Goal: Transaction & Acquisition: Purchase product/service

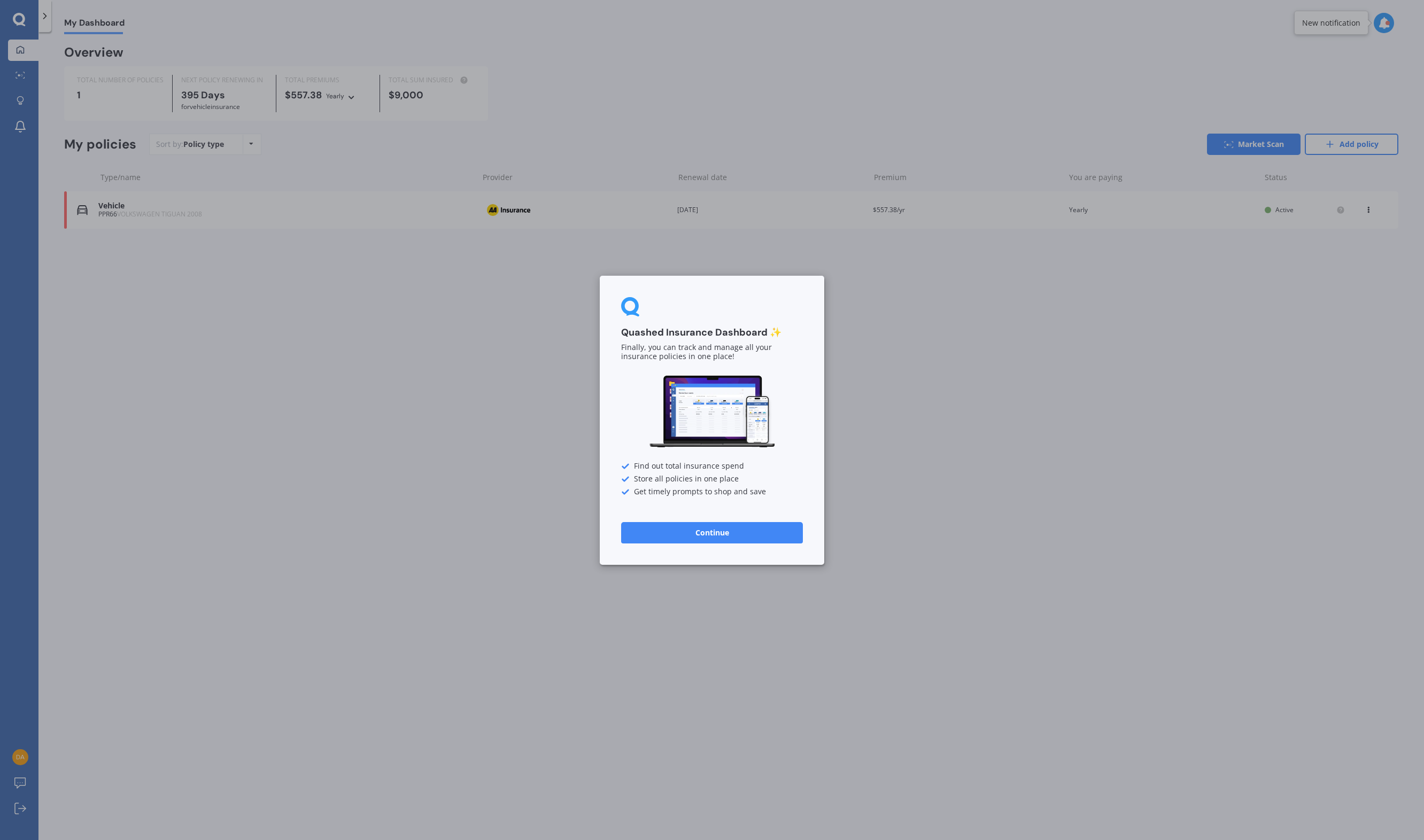
click at [733, 536] on button "Continue" at bounding box center [712, 532] width 182 height 21
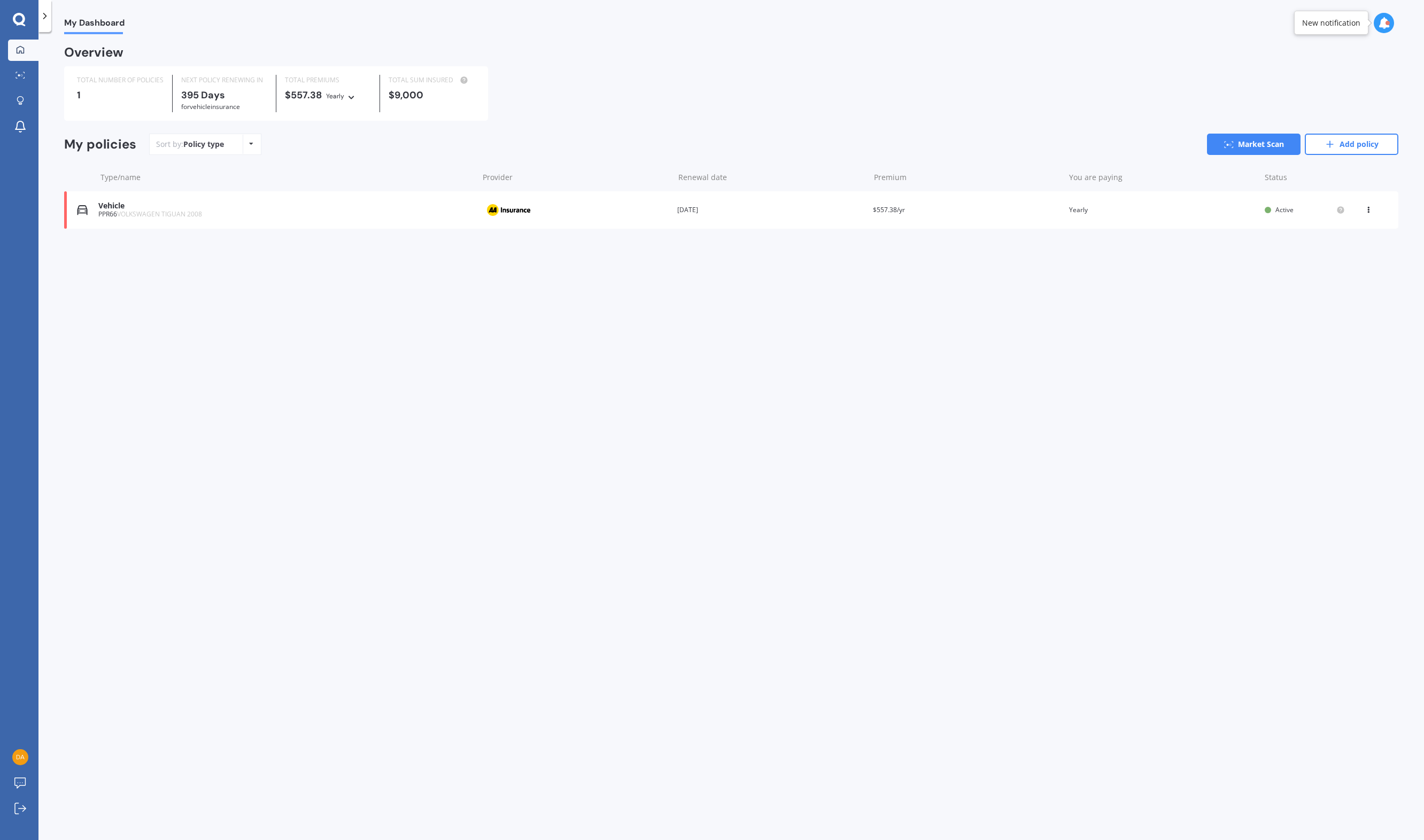
click at [1368, 211] on icon at bounding box center [1369, 208] width 8 height 6
click at [1254, 145] on link "Market Scan" at bounding box center [1254, 144] width 93 height 21
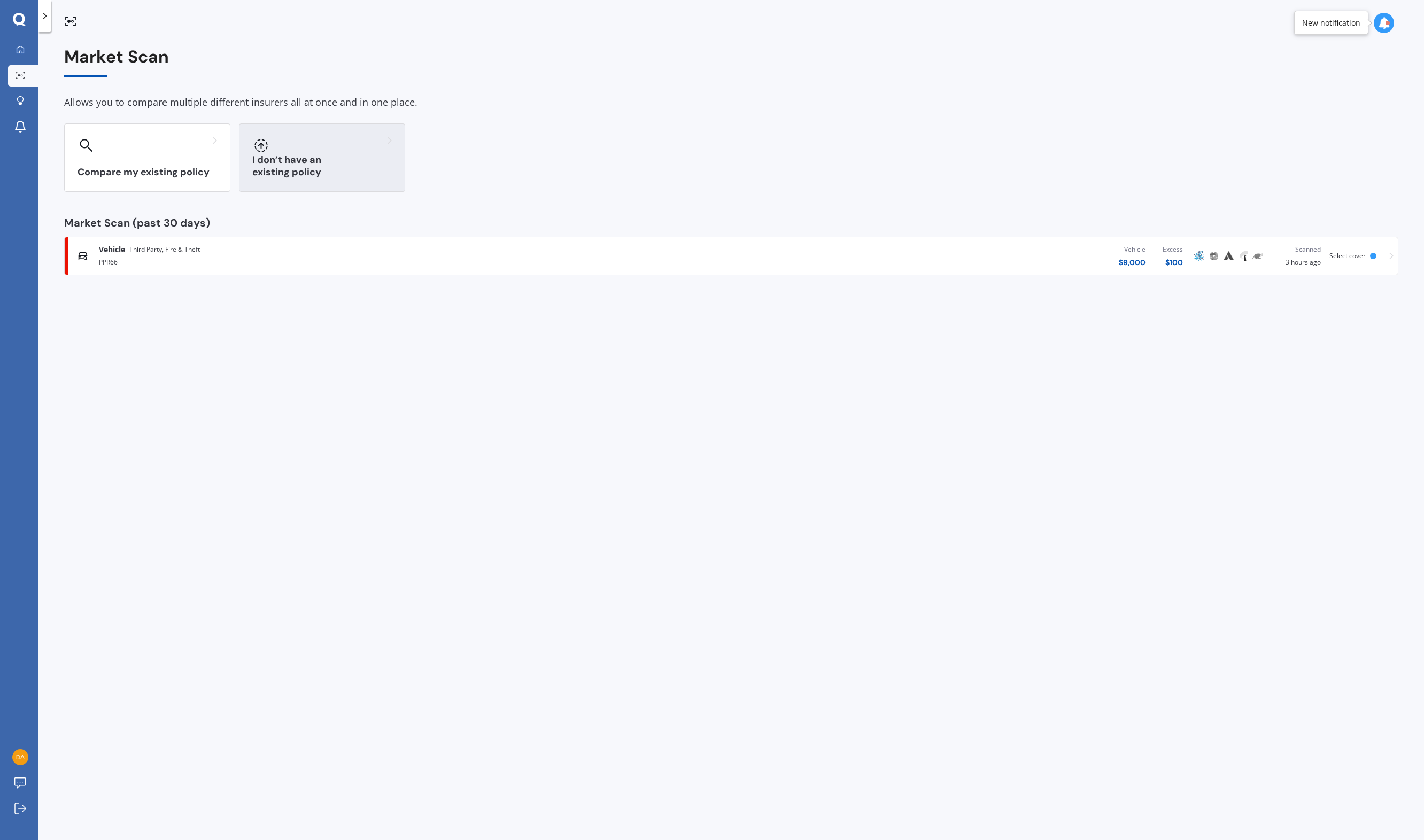
click at [329, 146] on div at bounding box center [322, 145] width 140 height 17
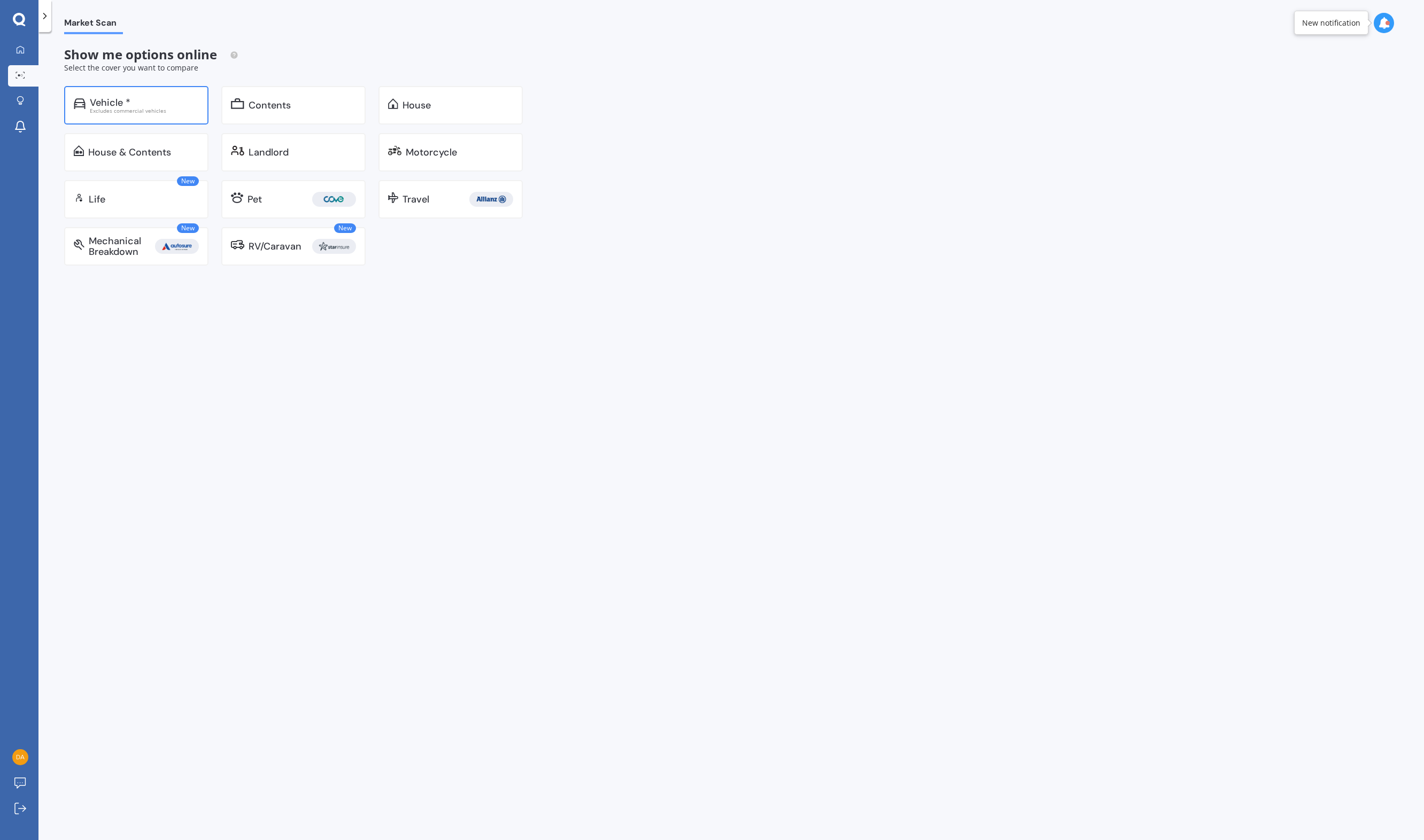
click at [142, 104] on div "Vehicle *" at bounding box center [144, 102] width 109 height 11
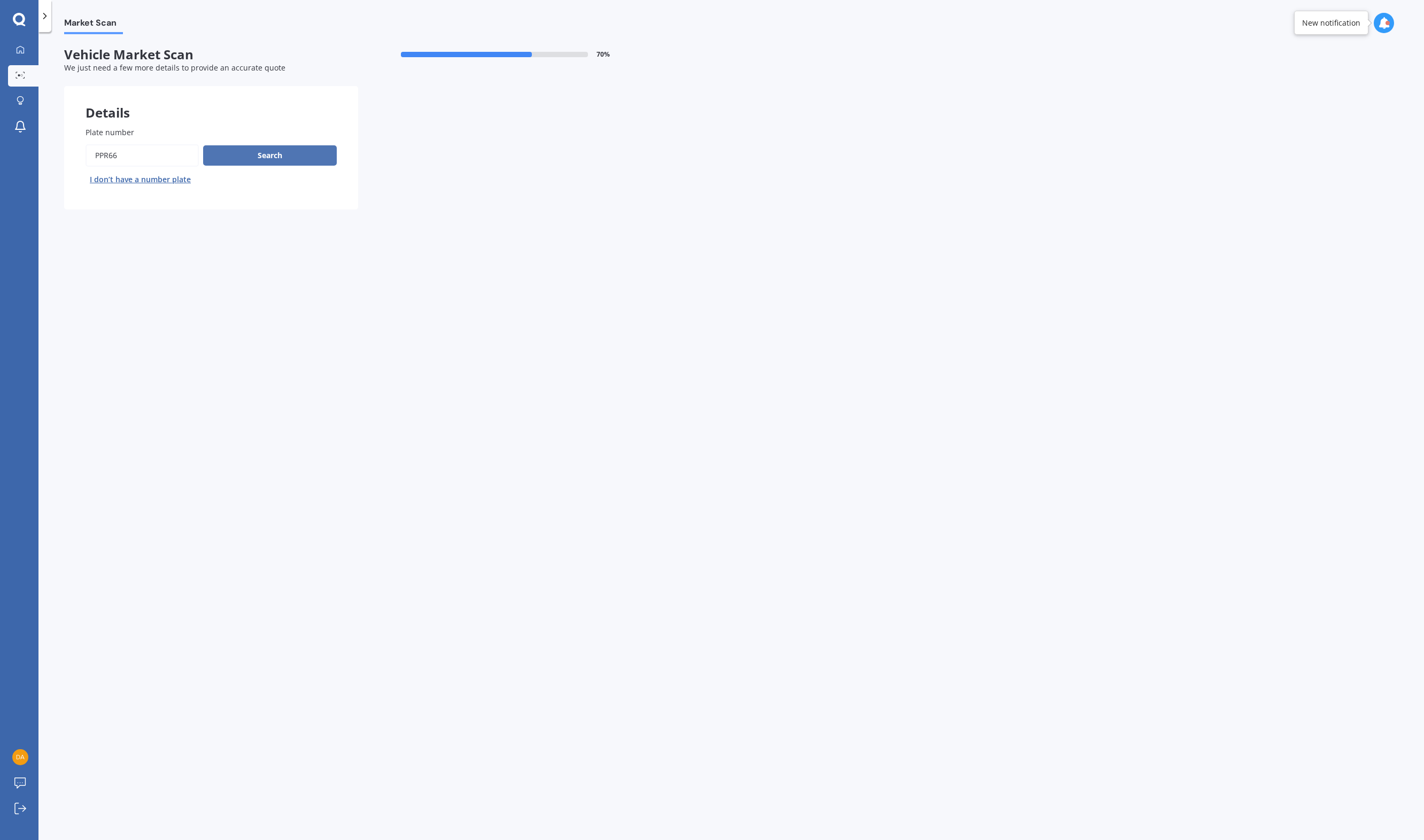
click at [276, 150] on button "Search" at bounding box center [270, 155] width 134 height 20
select select "VOLKSWAGEN"
select select "TIGUAN"
select select "06"
select select "09"
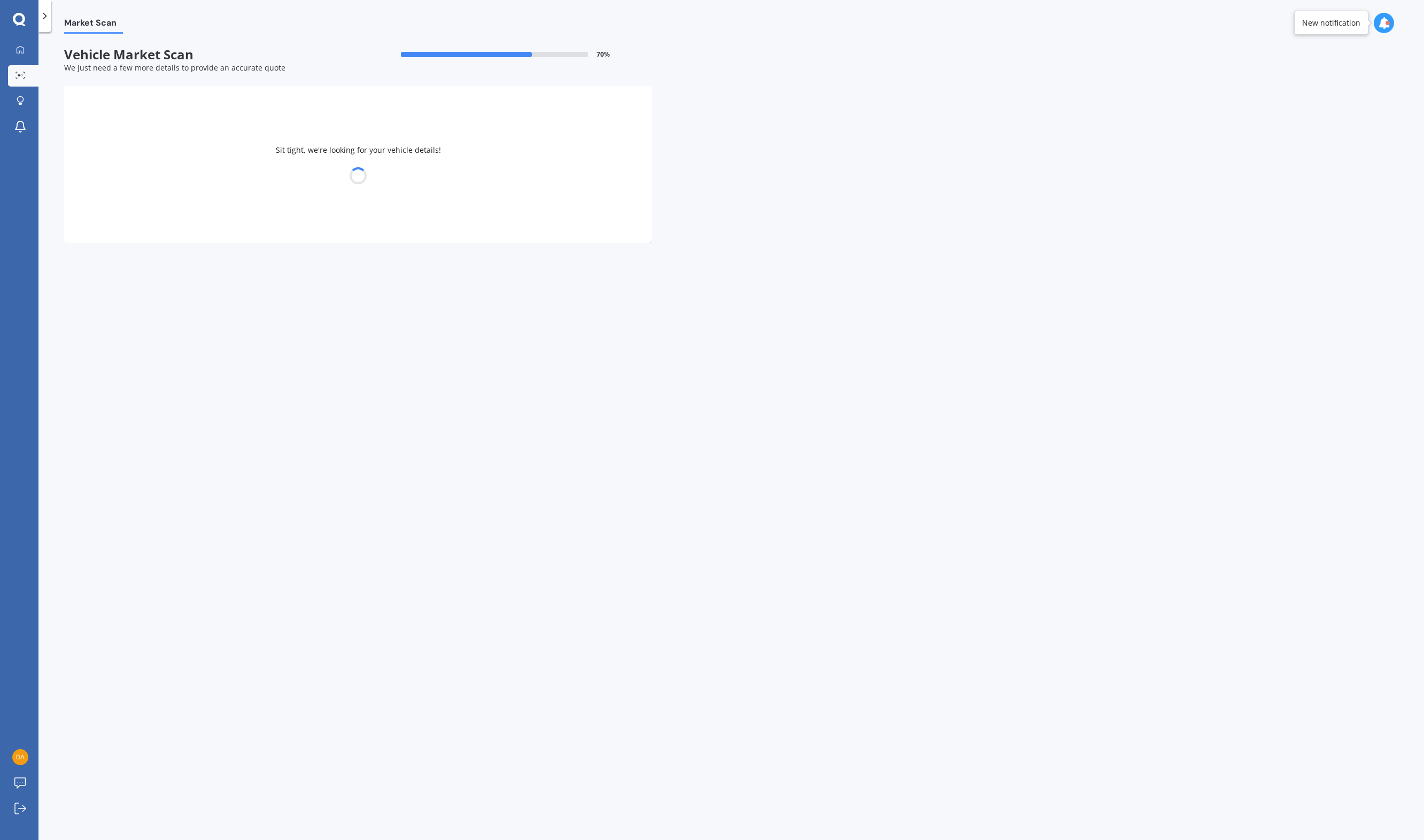
select select "1979"
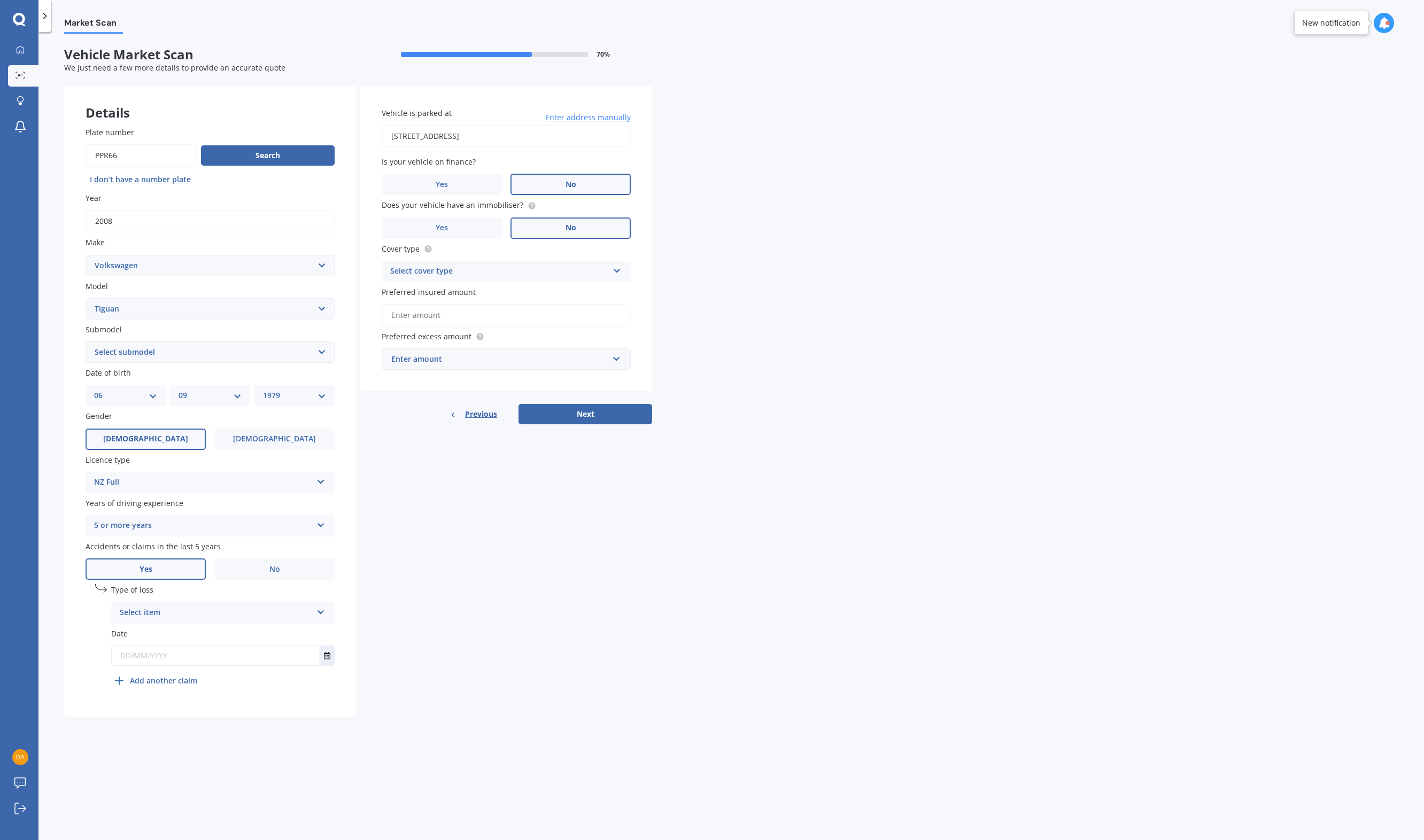
click at [86, 341] on select "Select submodel Diesel Turbo Petrol Turbo Petrol Turbo 4WD" at bounding box center [210, 352] width 249 height 21
click option "Petrol Turbo" at bounding box center [0, 0] width 0 height 0
click at [86, 341] on select "Select submodel Diesel Turbo Petrol Turbo Petrol Turbo 4WD" at bounding box center [210, 352] width 249 height 21
select select "PETROL TURBO 4WD"
click option "Petrol Turbo 4WD" at bounding box center [0, 0] width 0 height 0
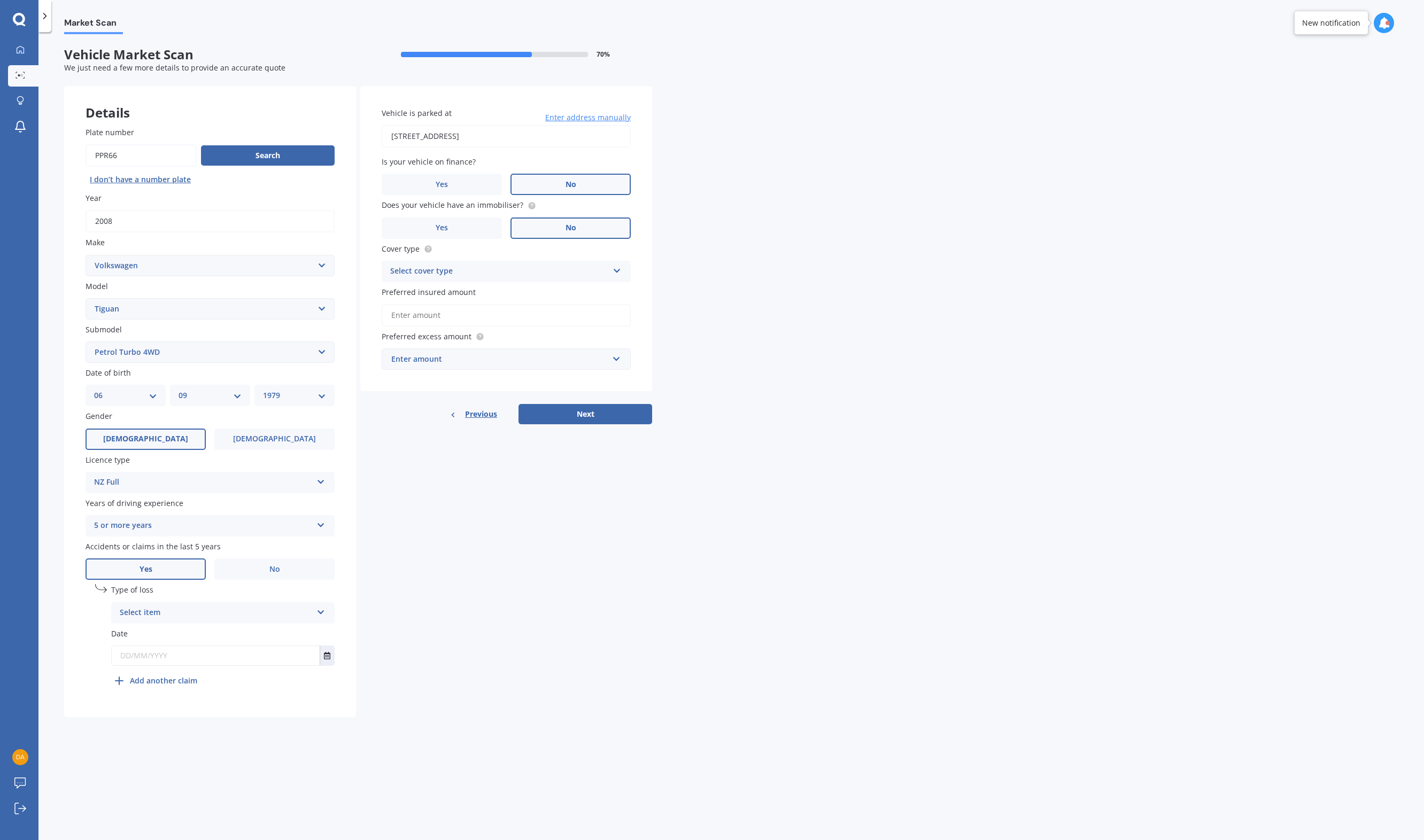
click at [161, 616] on div "Select item" at bounding box center [216, 613] width 192 height 13
click at [170, 614] on div "At fault accident" at bounding box center [216, 613] width 192 height 13
click at [161, 614] on div "Select item" at bounding box center [216, 613] width 192 height 13
click at [176, 657] on span "Not at fault accident" at bounding box center [158, 653] width 76 height 10
click at [123, 661] on icon at bounding box center [119, 656] width 8 height 11
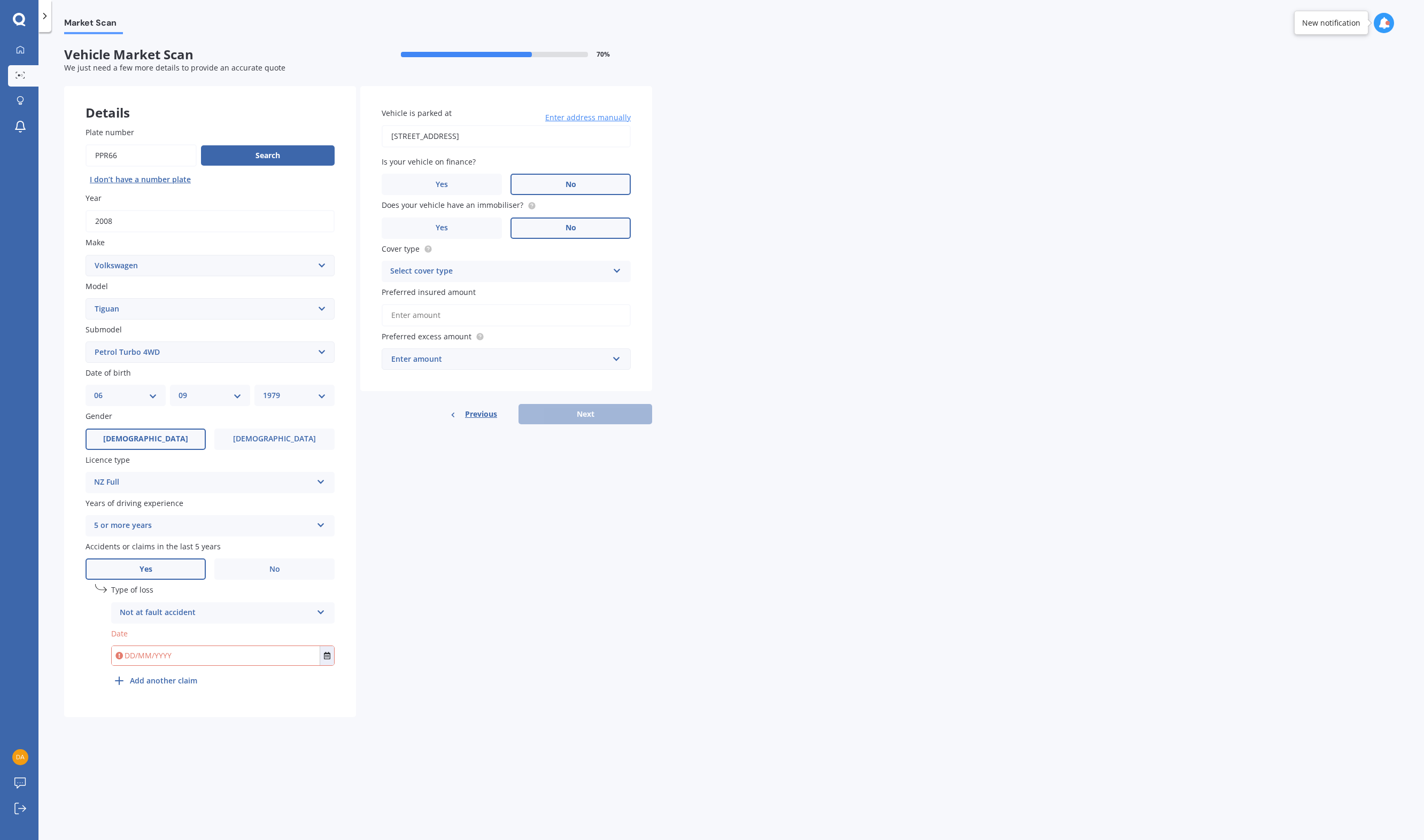
click at [131, 663] on input "text" at bounding box center [215, 655] width 208 height 19
type input "[DATE]"
click at [875, 575] on div "Market Scan Vehicle Market Scan 70 % We just need a few more details to provide…" at bounding box center [731, 438] width 1385 height 808
click at [591, 181] on label "No" at bounding box center [570, 184] width 120 height 21
click at [0, 0] on input "No" at bounding box center [0, 0] width 0 height 0
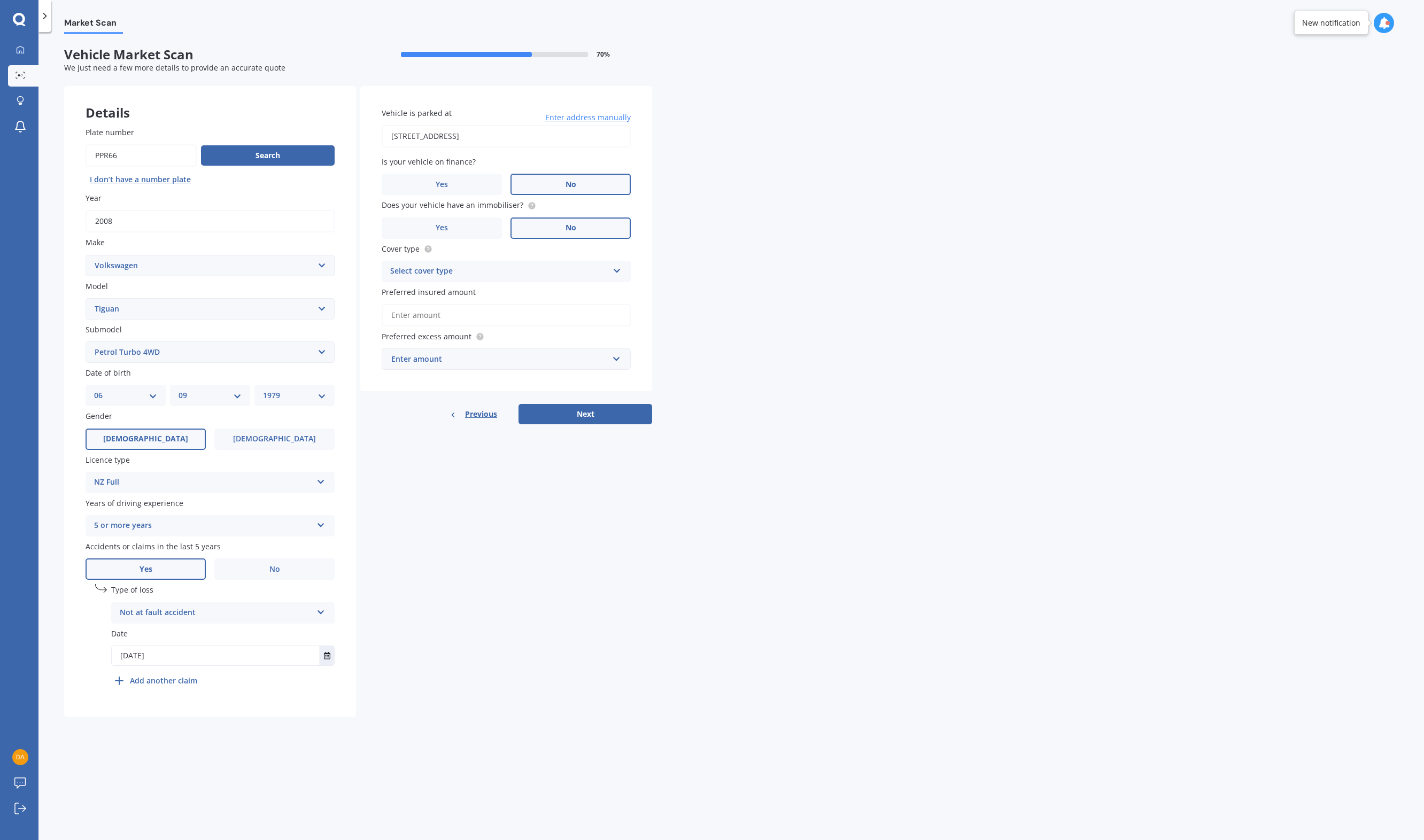
click at [481, 275] on div "Select cover type" at bounding box center [499, 271] width 218 height 13
click at [447, 315] on span "Third Party, Fire & Theft" at bounding box center [434, 311] width 88 height 10
click at [426, 318] on input "Preferred insured amount" at bounding box center [506, 316] width 249 height 22
type input "$11,000"
click at [457, 381] on div "Enter amount" at bounding box center [499, 379] width 217 height 12
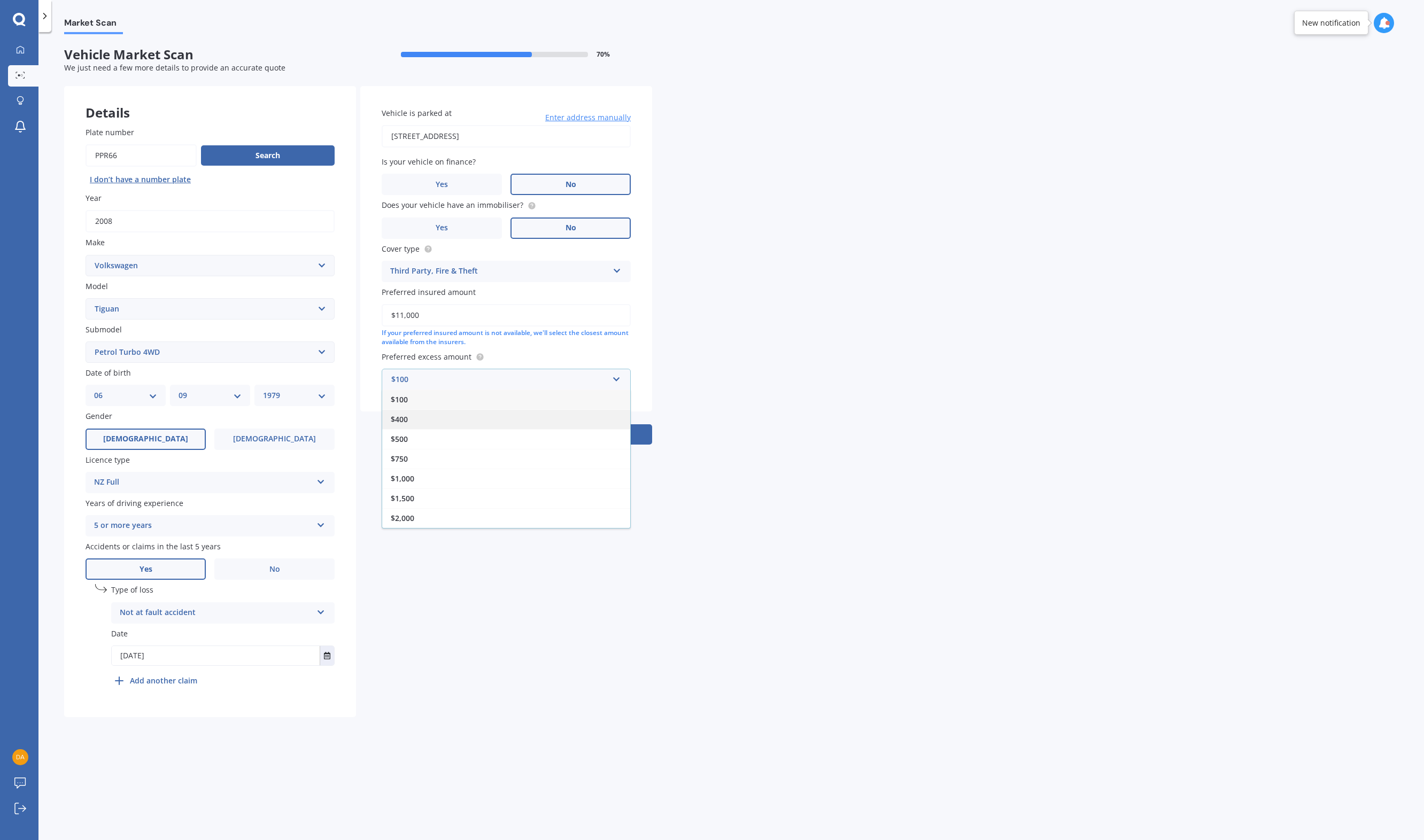
click at [403, 419] on span "$400" at bounding box center [399, 419] width 17 height 10
click at [595, 439] on button "Next" at bounding box center [585, 434] width 134 height 20
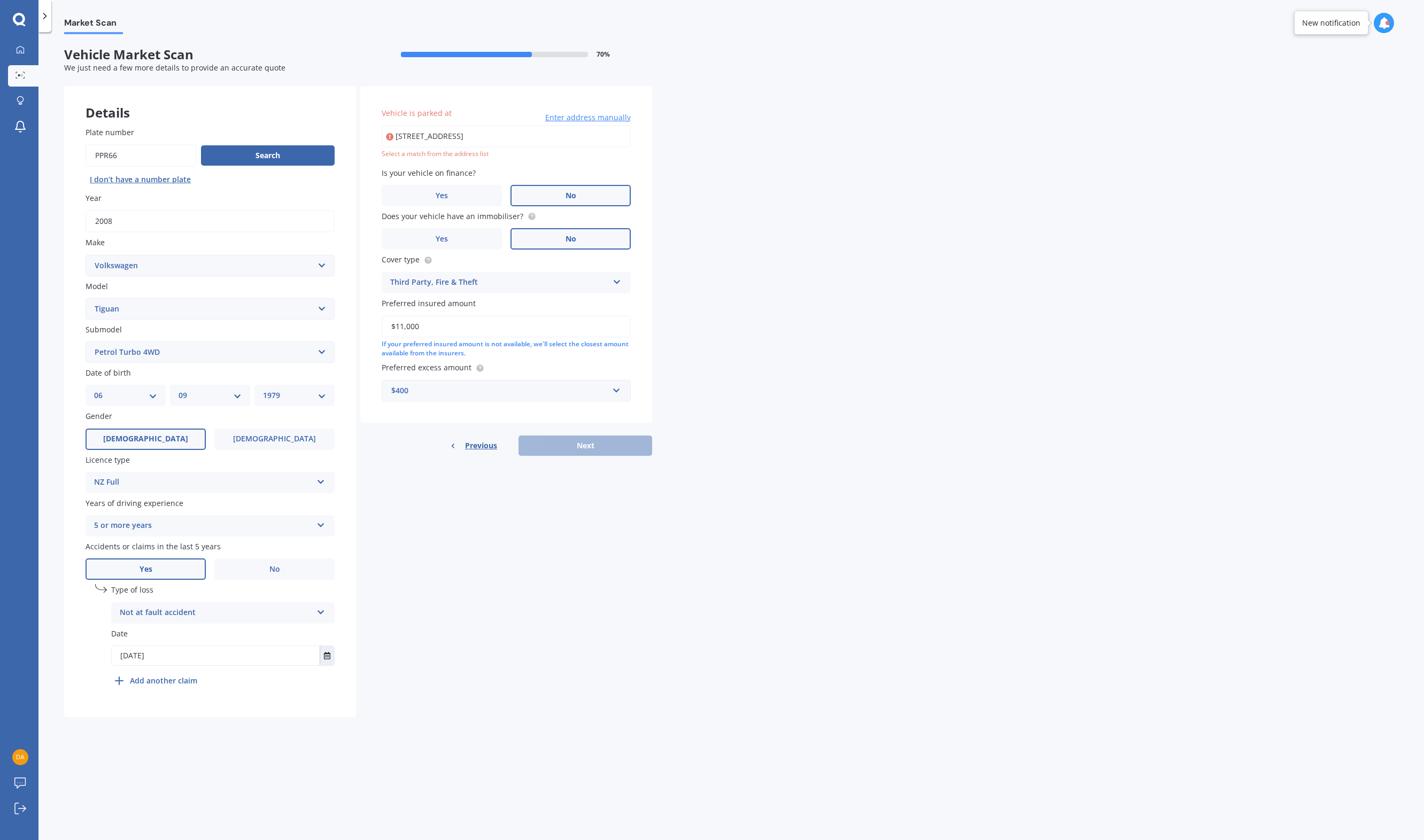
type input "[STREET_ADDRESS]"
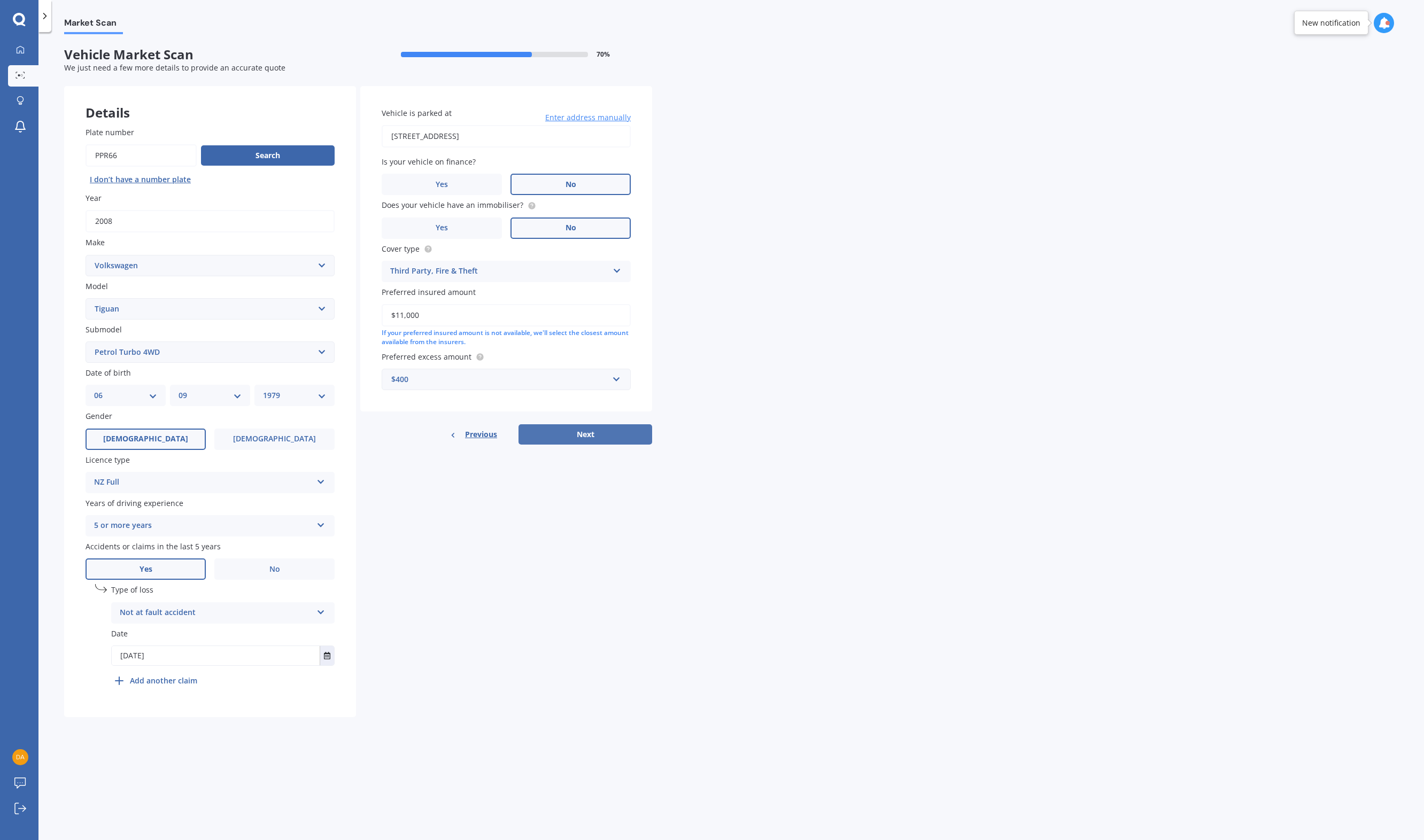
click at [598, 434] on button "Next" at bounding box center [585, 434] width 134 height 20
select select "06"
select select "09"
select select "1979"
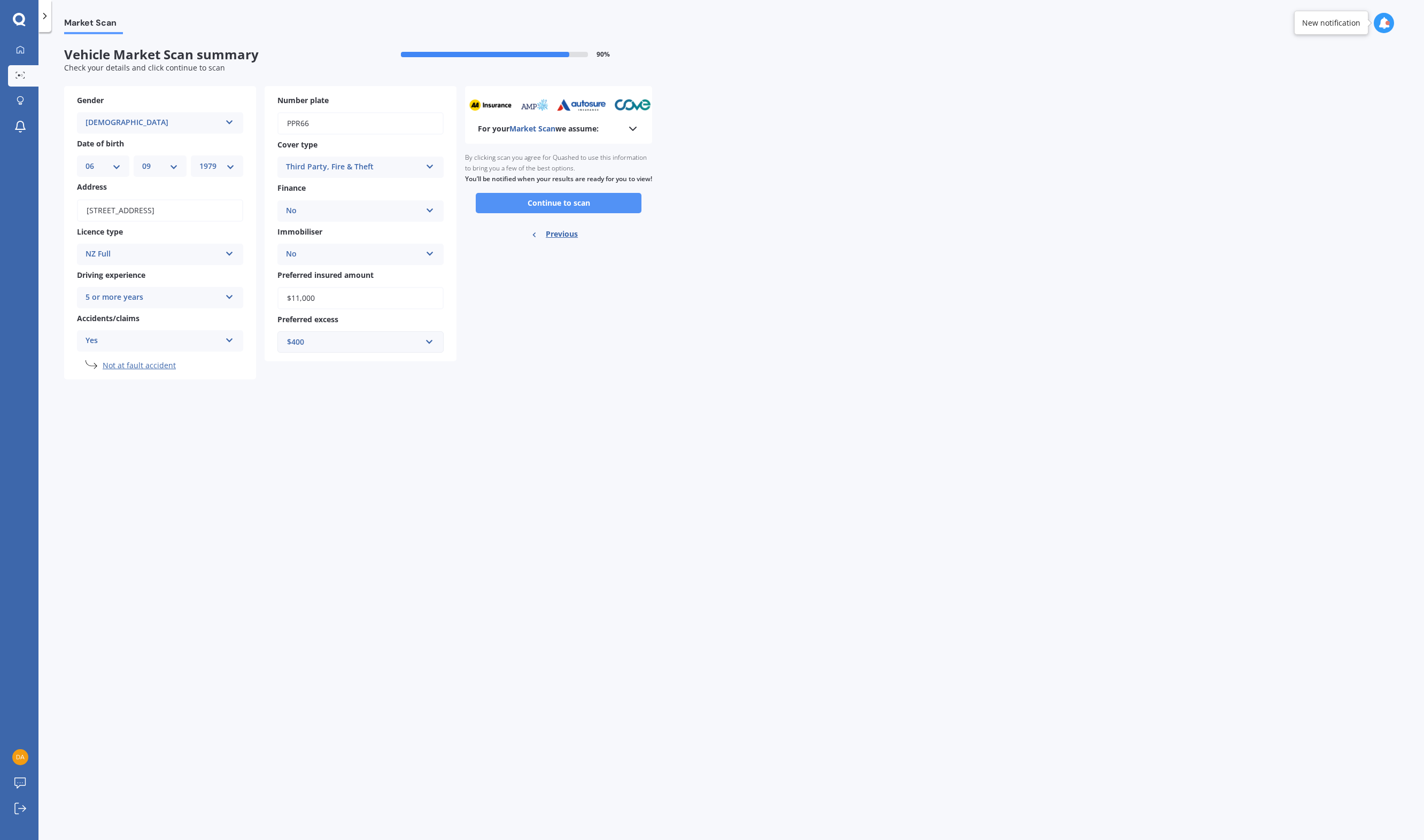
click at [568, 212] on button "Continue to scan" at bounding box center [558, 203] width 166 height 20
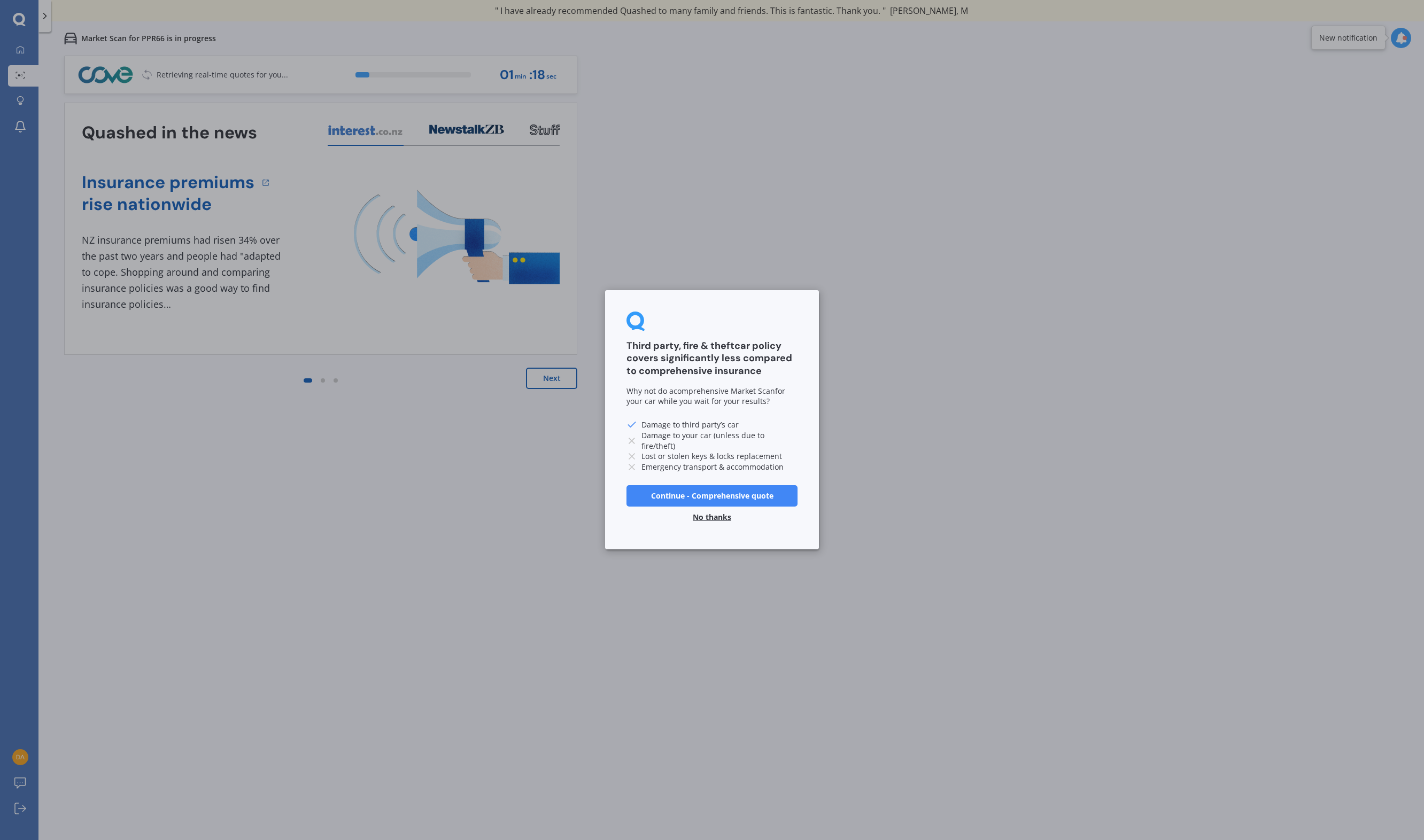
click at [711, 515] on button "No thanks" at bounding box center [712, 517] width 51 height 21
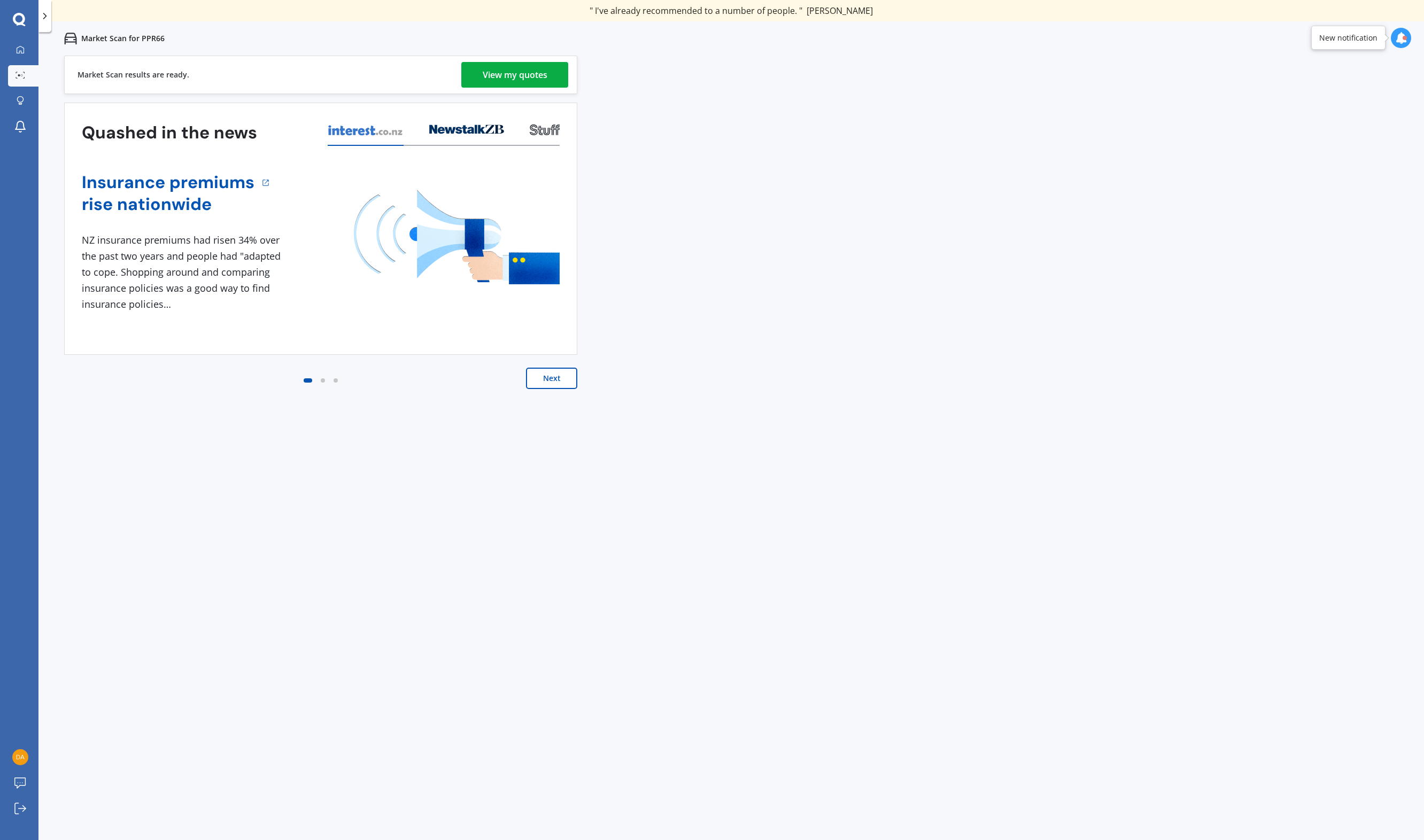
click at [510, 72] on div "View my quotes" at bounding box center [515, 74] width 65 height 26
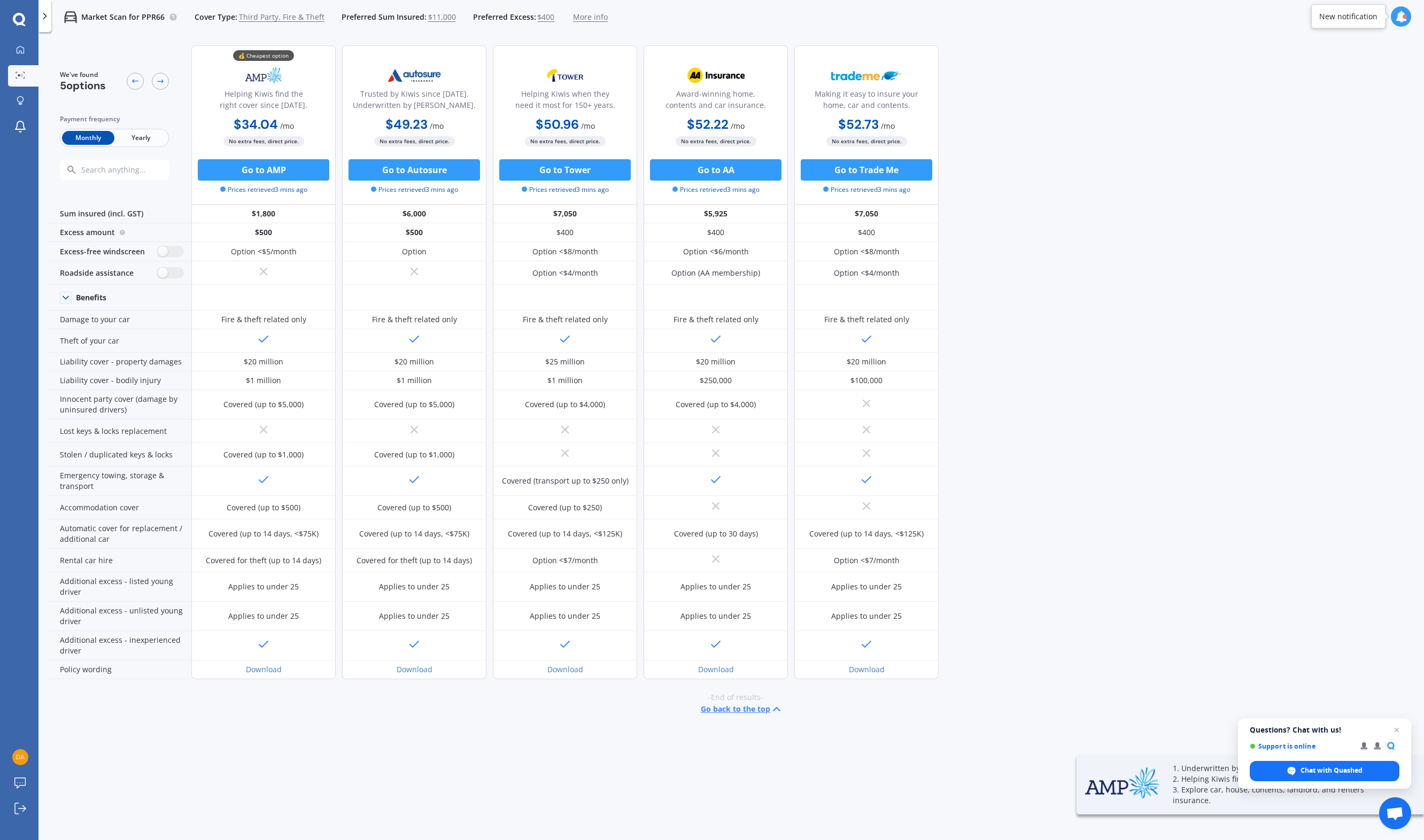
click at [143, 137] on span "Yearly" at bounding box center [140, 138] width 53 height 14
